Goal: Transaction & Acquisition: Purchase product/service

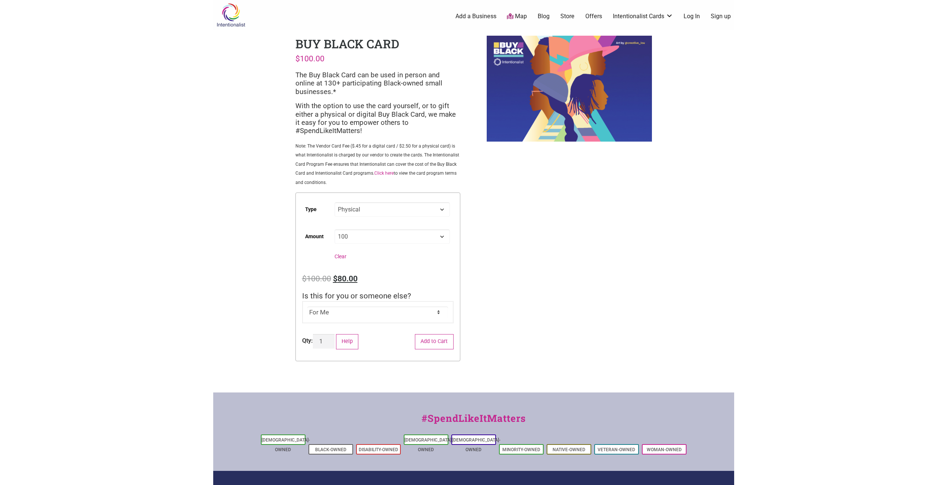
select select "Physical"
select select "100"
click at [186, 337] on body "× Menu 0 Add a Business Map Blog Store Offers Intentionalist Cards Buy Black Ca…" at bounding box center [473, 242] width 947 height 485
click at [155, 313] on body "× Menu 0 Add a Business Map Blog Store Offers Intentionalist Cards Buy Black Ca…" at bounding box center [473, 242] width 947 height 485
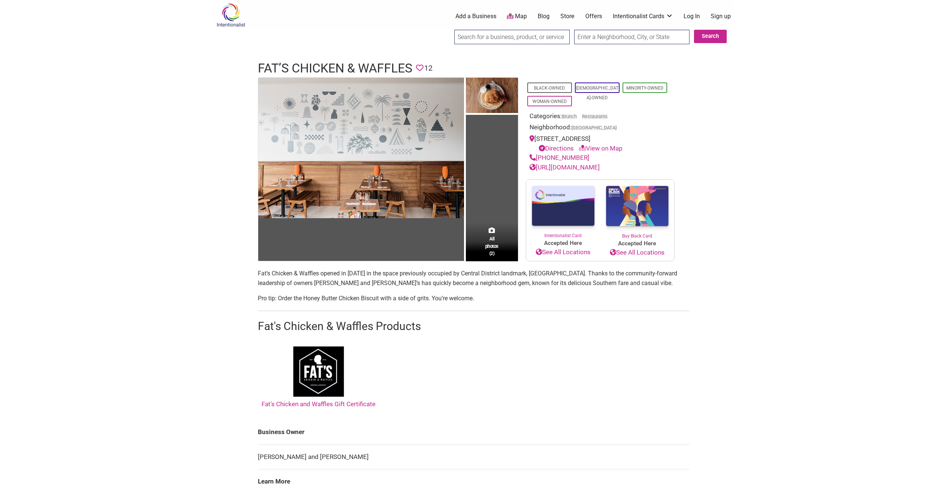
click at [761, 182] on body "× Menu 0 Add a Business Map Blog Store Offers Intentionalist Cards Buy Black Ca…" at bounding box center [473, 242] width 947 height 485
click at [342, 67] on h1 "Fat’s Chicken & Waffles" at bounding box center [335, 69] width 154 height 18
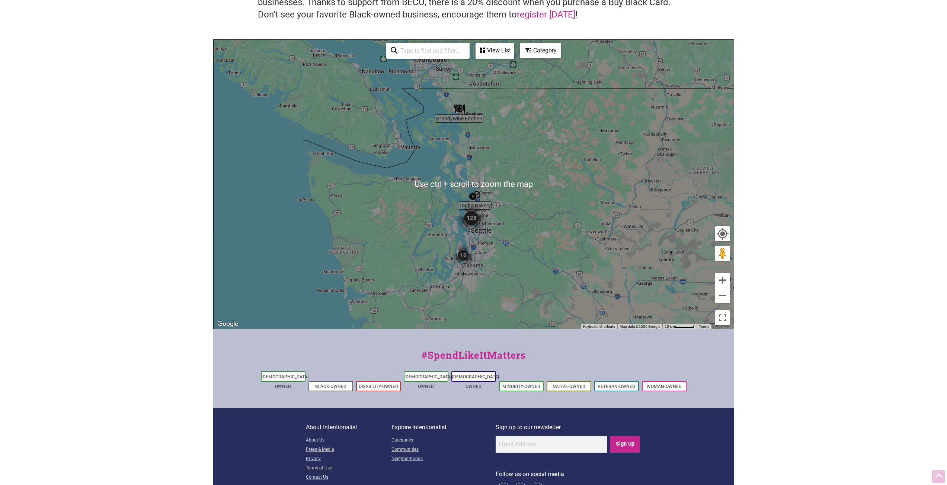
scroll to position [149, 0]
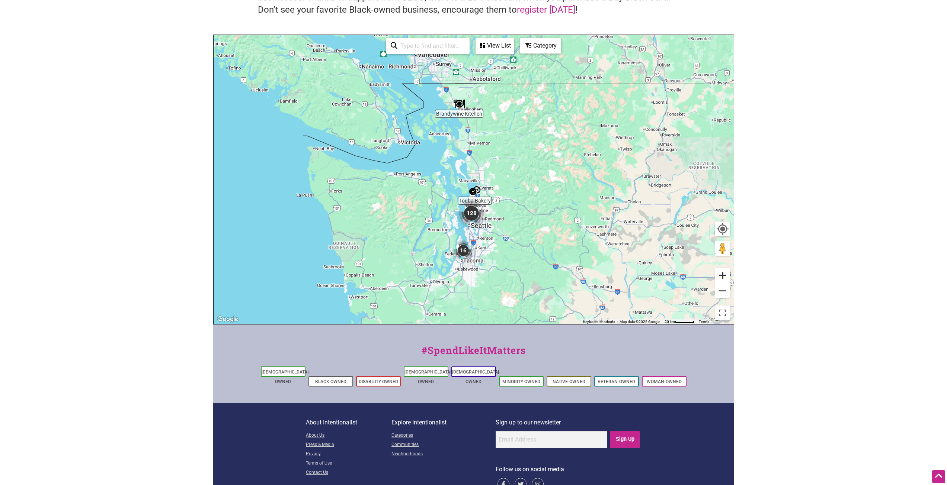
click at [723, 275] on button "Zoom in" at bounding box center [722, 275] width 15 height 15
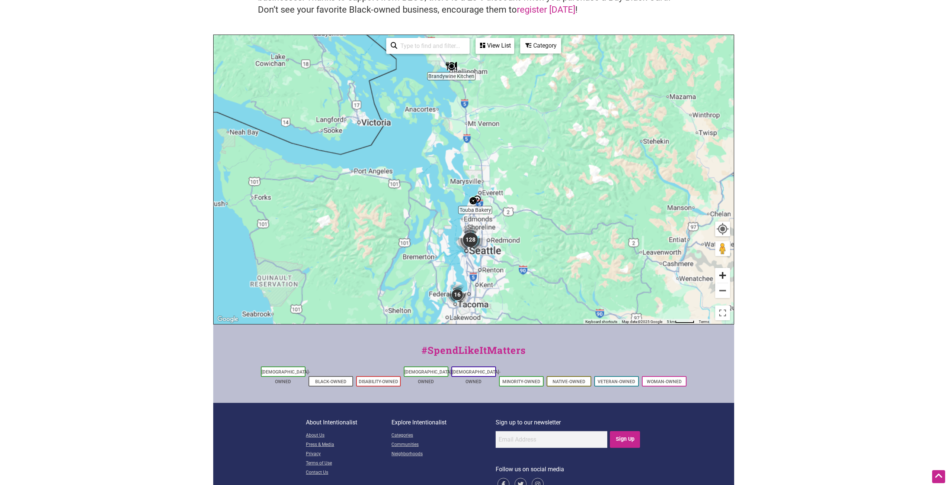
click at [723, 275] on button "Zoom in" at bounding box center [722, 275] width 15 height 15
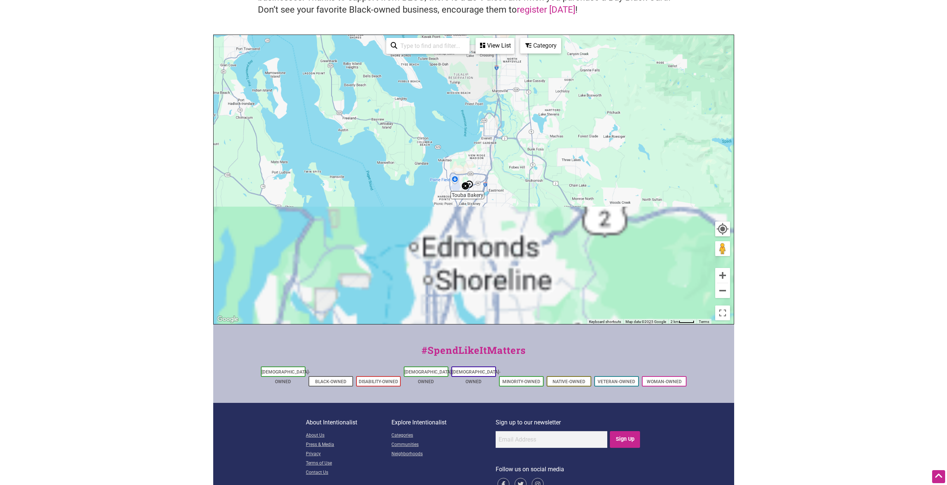
drag, startPoint x: 511, startPoint y: 257, endPoint x: 482, endPoint y: 119, distance: 140.7
click at [486, 133] on div "To navigate, press the arrow keys." at bounding box center [474, 179] width 520 height 289
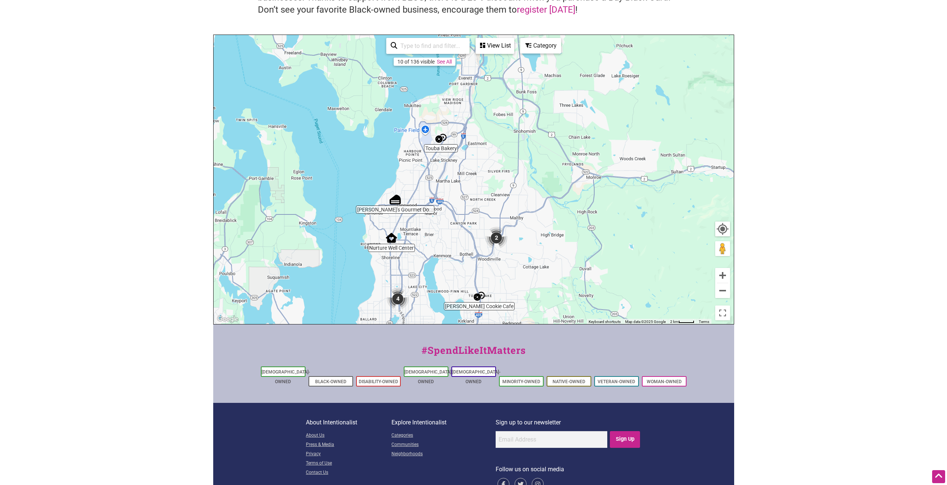
drag, startPoint x: 458, startPoint y: 254, endPoint x: 475, endPoint y: 150, distance: 105.1
click at [474, 157] on div "To navigate, press the arrow keys." at bounding box center [474, 179] width 520 height 289
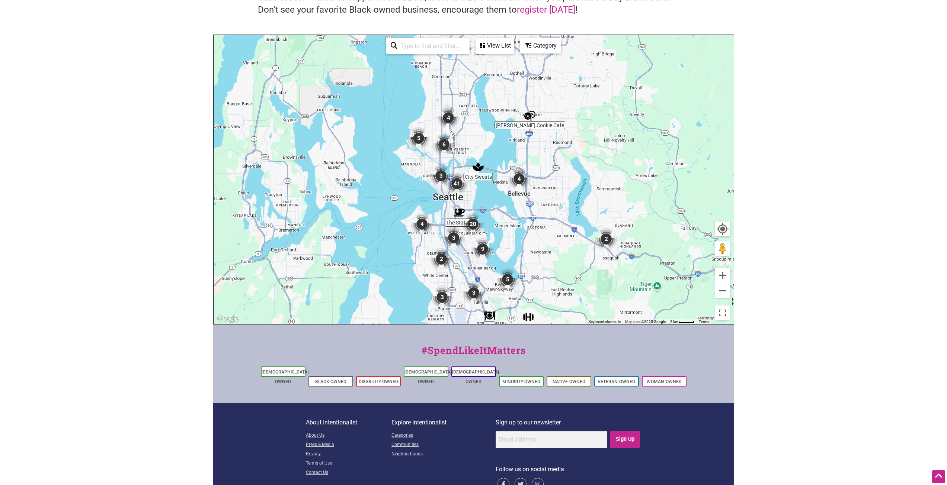
drag, startPoint x: 489, startPoint y: 93, endPoint x: 485, endPoint y: 157, distance: 64.1
click at [485, 157] on div "To navigate, press the arrow keys." at bounding box center [474, 179] width 520 height 289
click at [513, 44] on div "Category" at bounding box center [494, 46] width 37 height 14
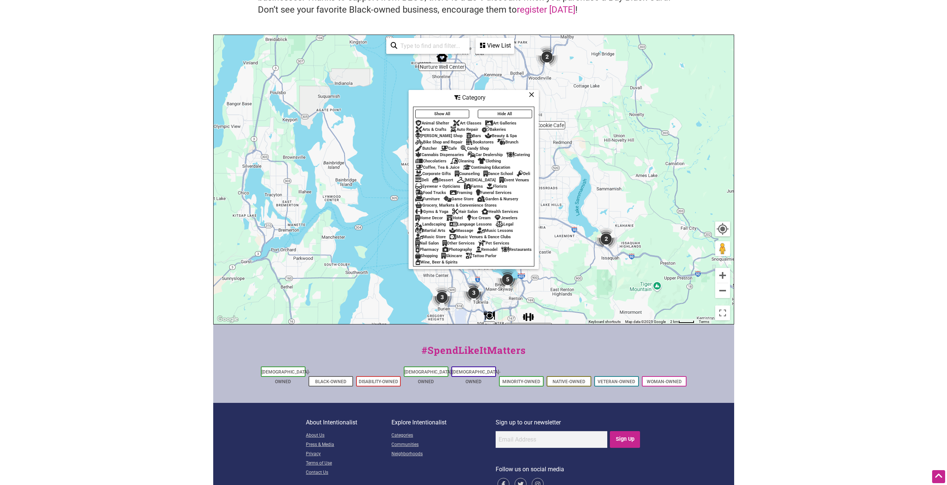
click at [474, 197] on div "Game Store" at bounding box center [458, 199] width 30 height 5
click at [484, 140] on div "Bookstores" at bounding box center [480, 142] width 28 height 5
click at [529, 94] on icon at bounding box center [532, 94] width 6 height 0
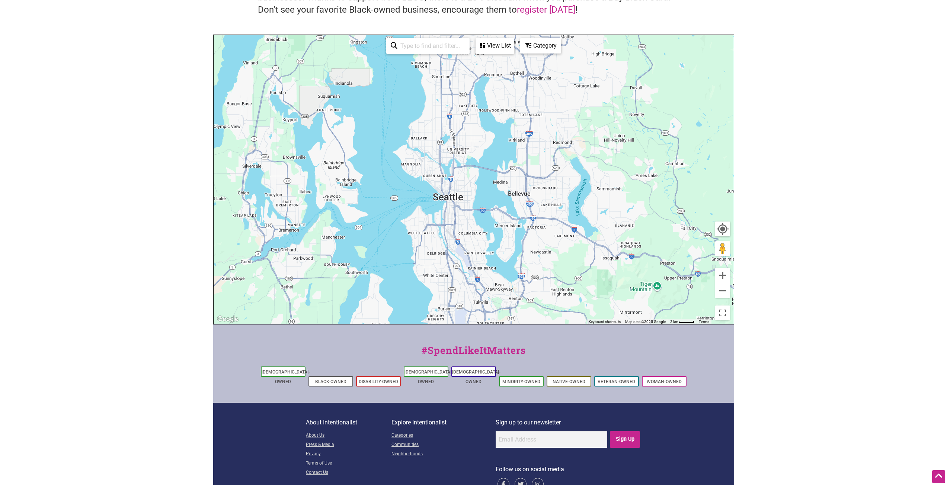
click at [503, 50] on div "View List" at bounding box center [494, 46] width 37 height 14
click at [509, 65] on icon at bounding box center [511, 64] width 6 height 0
click at [513, 48] on div "Category" at bounding box center [494, 46] width 37 height 14
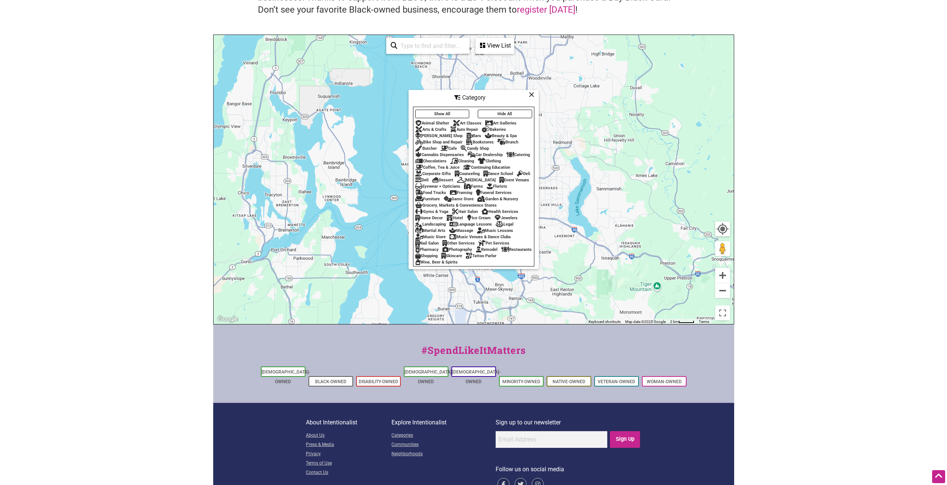
click at [501, 127] on div "Bakeries" at bounding box center [494, 129] width 24 height 5
click at [448, 148] on icon at bounding box center [444, 148] width 8 height 0
click at [531, 94] on icon at bounding box center [532, 94] width 6 height 0
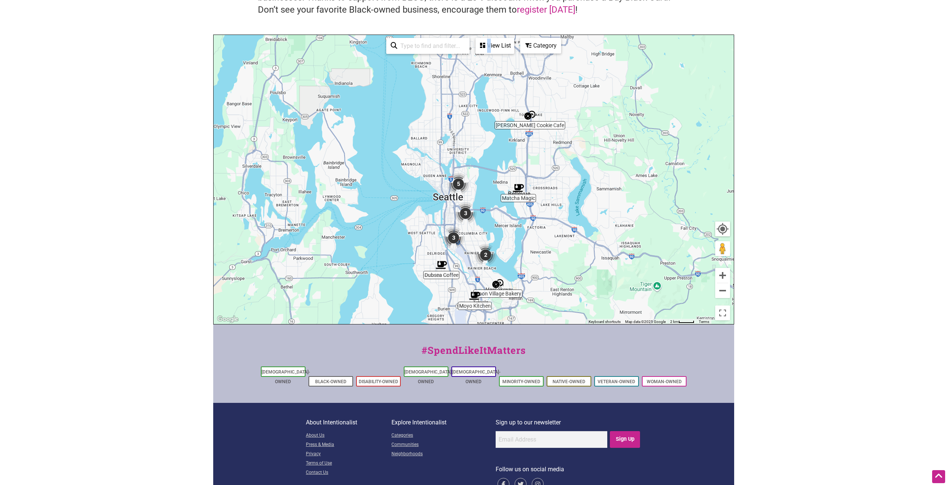
click at [489, 43] on div "View List" at bounding box center [494, 46] width 37 height 14
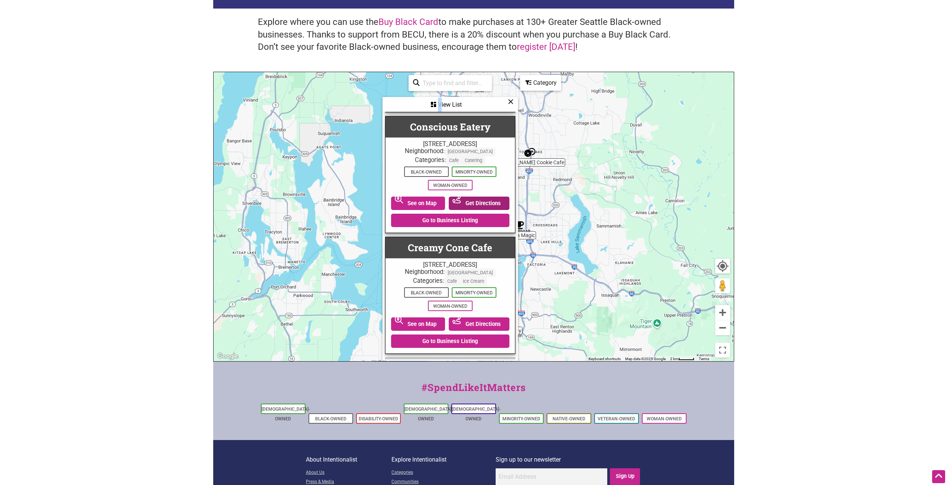
scroll to position [632, 0]
click at [869, 219] on body "× Menu 0 Add a Business Map Blog Store Offers Intentionalist Cards Buy Black Ca…" at bounding box center [473, 130] width 947 height 485
